Goal: Navigation & Orientation: Understand site structure

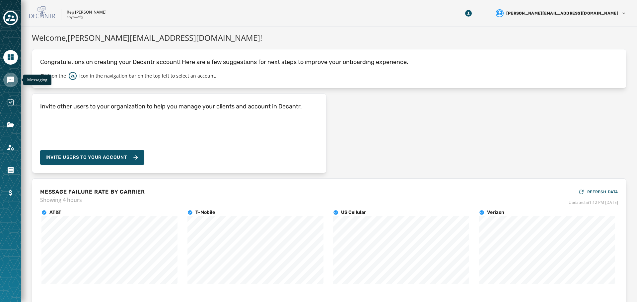
click at [8, 82] on icon "Navigate to Messaging" at bounding box center [10, 80] width 7 height 7
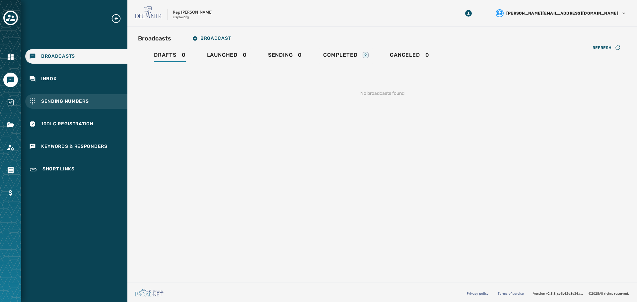
click at [74, 100] on span "Sending Numbers" at bounding box center [65, 101] width 48 height 7
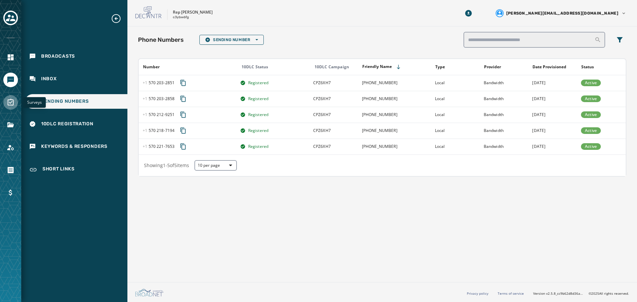
click at [12, 103] on icon "Navigate to Surveys" at bounding box center [11, 102] width 8 height 8
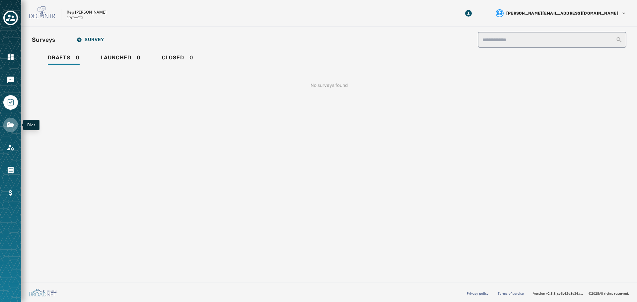
click at [10, 125] on icon "Navigate to Files" at bounding box center [10, 124] width 7 height 5
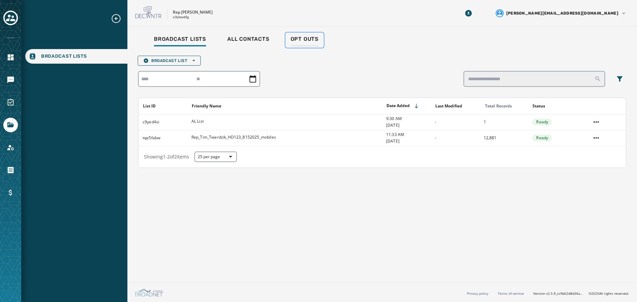
click at [303, 39] on span "Opt Outs" at bounding box center [305, 39] width 28 height 7
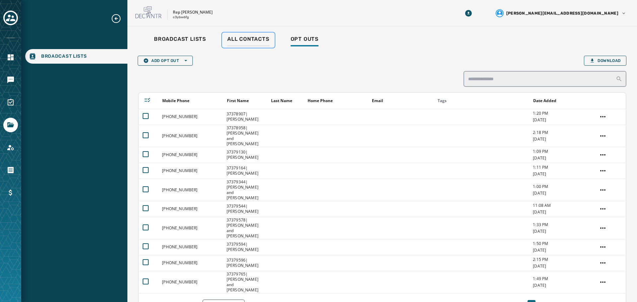
click at [249, 39] on span "All Contacts" at bounding box center [248, 39] width 42 height 7
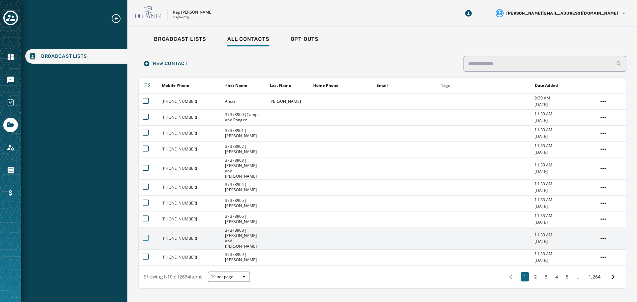
click at [148, 235] on div at bounding box center [146, 238] width 6 height 6
click at [146, 235] on icon at bounding box center [146, 238] width 6 height 6
